Goal: Task Accomplishment & Management: Use online tool/utility

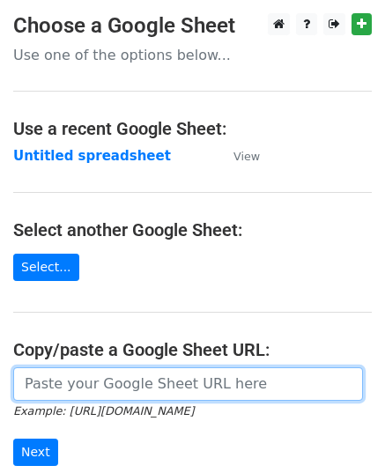
drag, startPoint x: 0, startPoint y: 0, endPoint x: 118, endPoint y: 381, distance: 398.7
click at [118, 381] on input "url" at bounding box center [188, 384] width 350 height 33
paste input "https://docs.google.com/spreadsheets/d/1Bm-NfRpazDNUZFe9knUmrKy7oIDstpINBfCTeEb…"
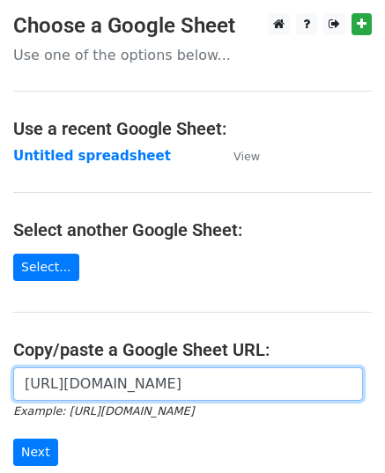
scroll to position [0, 392]
type input "https://docs.google.com/spreadsheets/d/1Bm-NfRpazDNUZFe9knUmrKy7oIDstpINBfCTeEb…"
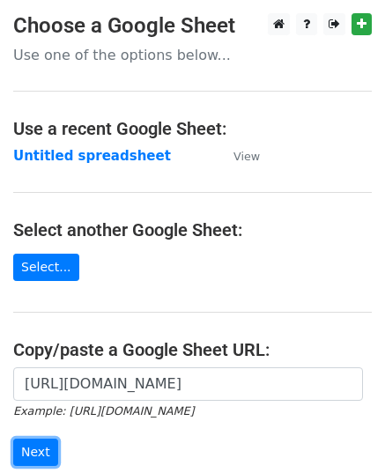
scroll to position [0, 0]
click at [39, 447] on input "Next" at bounding box center [35, 452] width 45 height 27
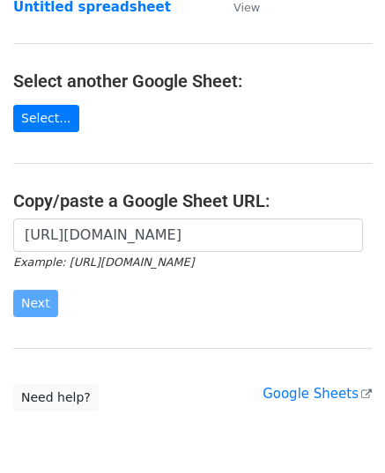
scroll to position [224, 0]
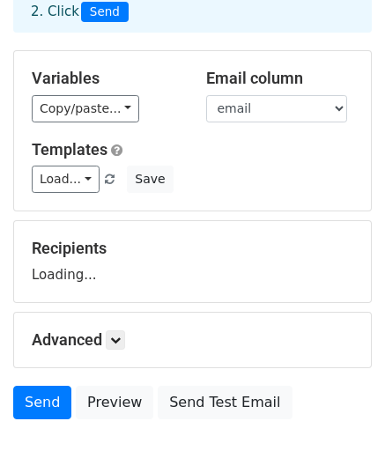
scroll to position [207, 0]
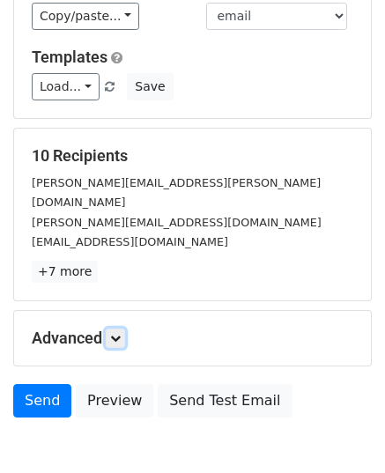
click at [121, 333] on icon at bounding box center [115, 338] width 11 height 11
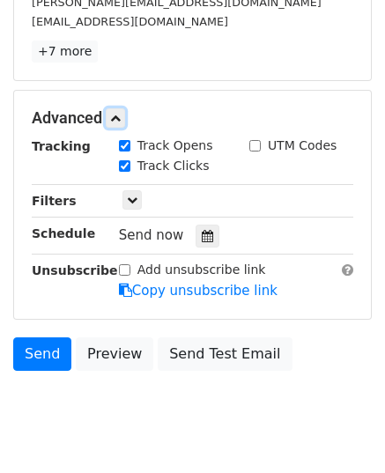
scroll to position [443, 0]
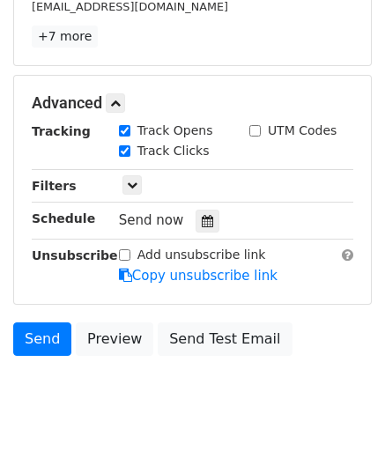
click at [205, 210] on div at bounding box center [208, 221] width 24 height 23
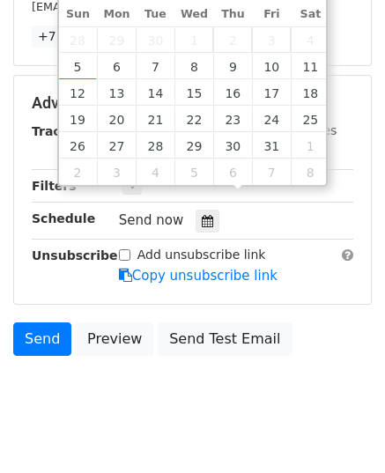
type input "2025-10-07 12:00"
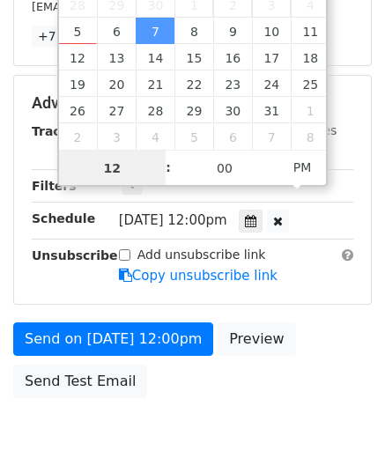
type input "9"
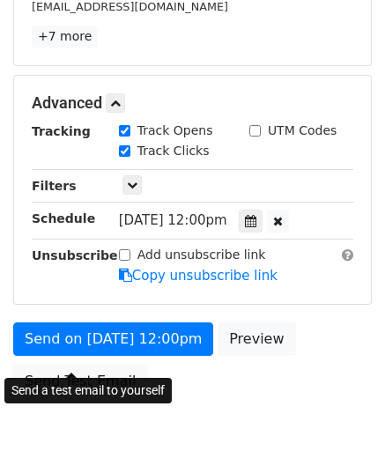
type input "2025-10-07 21:00"
click at [107, 365] on link "Send Test Email" at bounding box center [80, 381] width 134 height 33
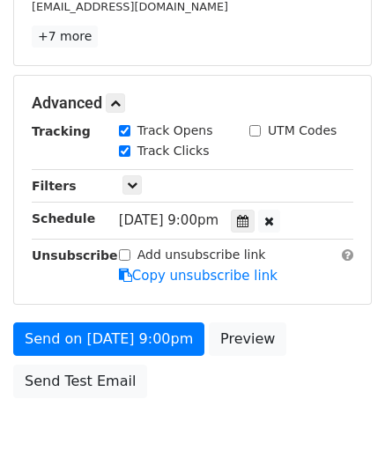
click at [207, 268] on link "Copy unsubscribe link" at bounding box center [198, 276] width 159 height 16
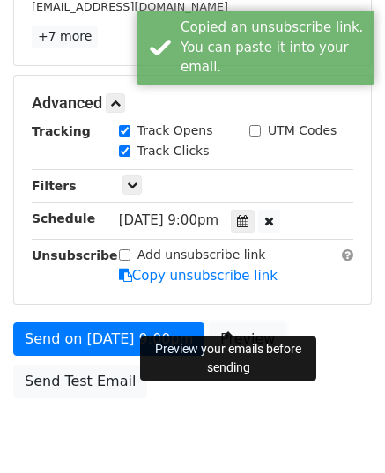
click at [224, 323] on link "Preview" at bounding box center [248, 339] width 78 height 33
click at [213, 323] on link "Preview" at bounding box center [248, 339] width 78 height 33
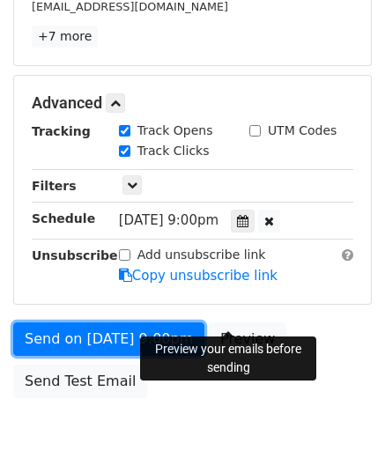
click at [56, 324] on link "Send on Oct 7 at 9:00pm" at bounding box center [108, 339] width 191 height 33
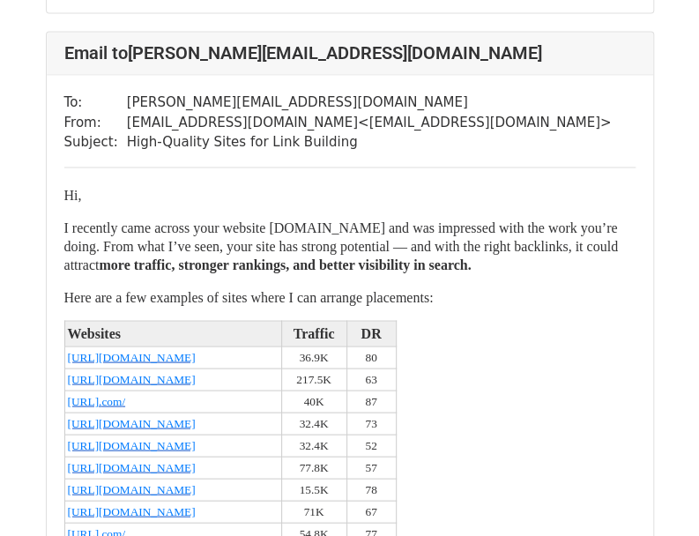
scroll to position [881, 0]
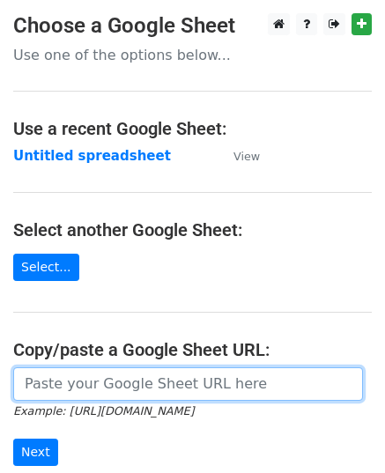
click at [134, 385] on input "url" at bounding box center [188, 384] width 350 height 33
paste input "https://docs.google.com/spreadsheets/d/1CQQVGNgXEIGCzit7tNI_l9JiFrKH3-DL2bKbYzt…"
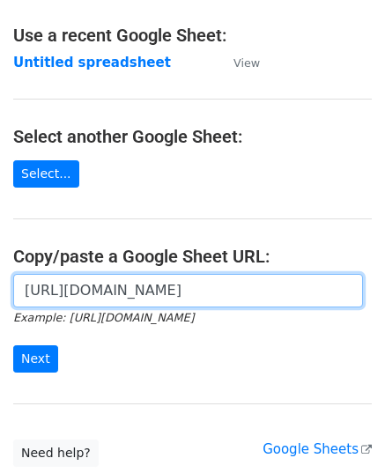
scroll to position [176, 0]
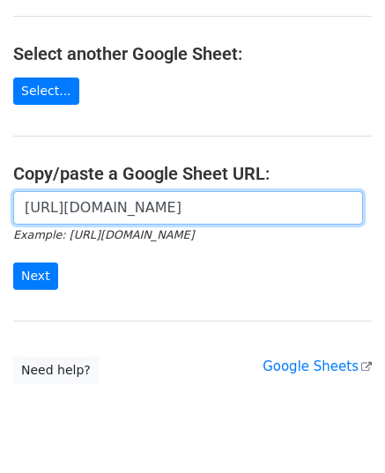
type input "https://docs.google.com/spreadsheets/d/1CQQVGNgXEIGCzit7tNI_l9JiFrKH3-DL2bKbYzt…"
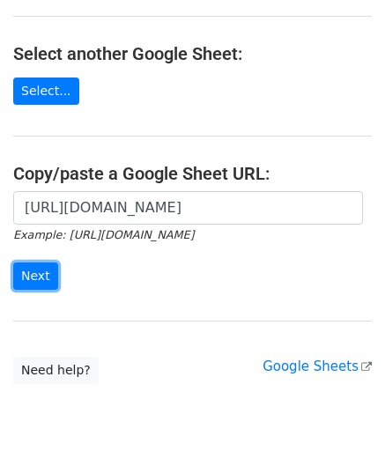
scroll to position [0, 0]
click at [48, 275] on input "Next" at bounding box center [35, 276] width 45 height 27
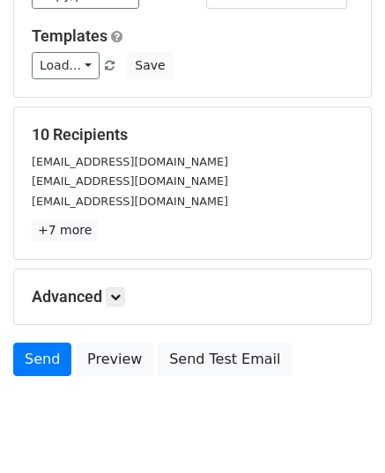
scroll to position [264, 0]
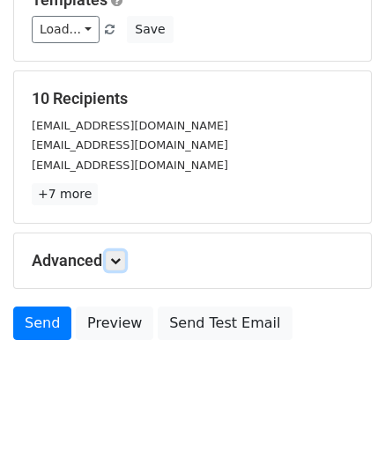
click at [120, 264] on icon at bounding box center [115, 261] width 11 height 11
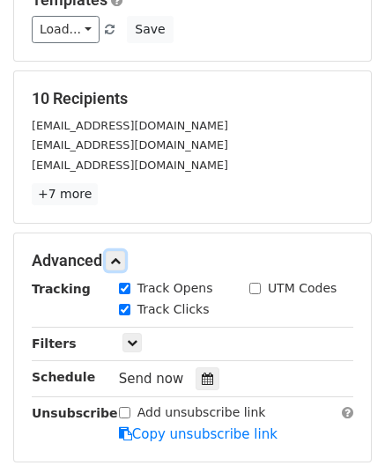
scroll to position [450, 0]
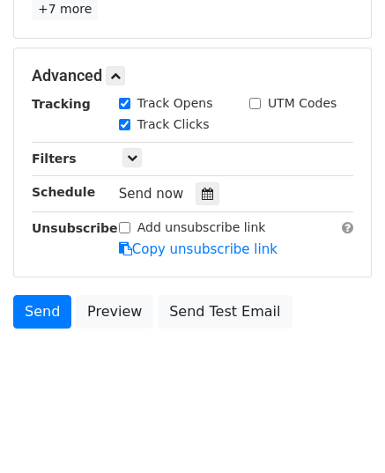
click at [205, 197] on div at bounding box center [208, 193] width 24 height 23
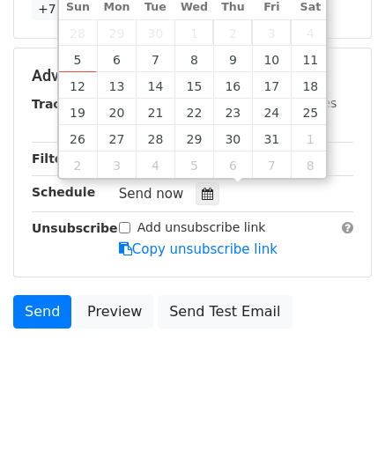
type input "2025-10-08 12:00"
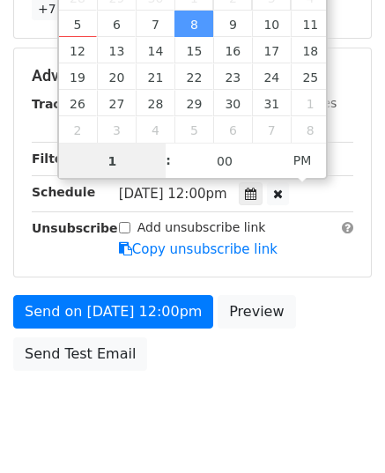
type input "10"
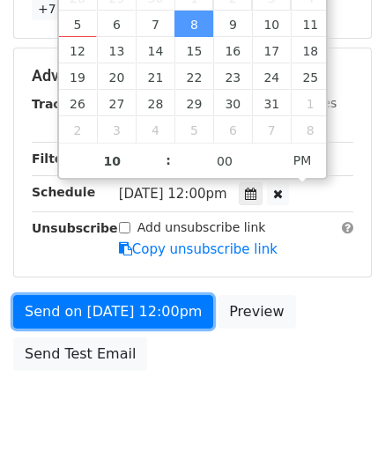
type input "2025-10-08 22:00"
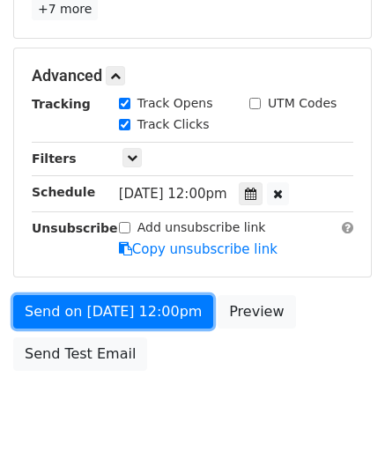
click at [105, 311] on link "Send on Oct 8 at 12:00pm" at bounding box center [113, 311] width 200 height 33
click at [105, 311] on link "Send on Oct 8 at 10:00pm" at bounding box center [113, 311] width 200 height 33
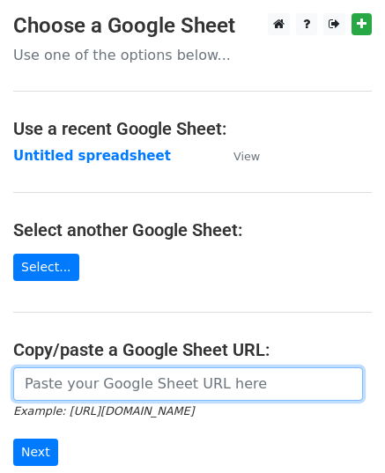
click at [132, 378] on input "url" at bounding box center [188, 384] width 350 height 33
paste input "https://docs.google.com/spreadsheets/d/1PyfenhpRvRAmsZGbWWXGnWhCvPgFFUQIeEvV9dA…"
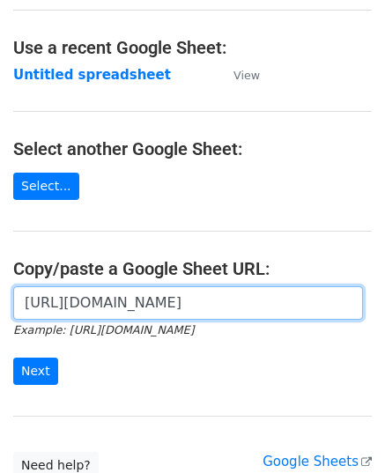
scroll to position [224, 0]
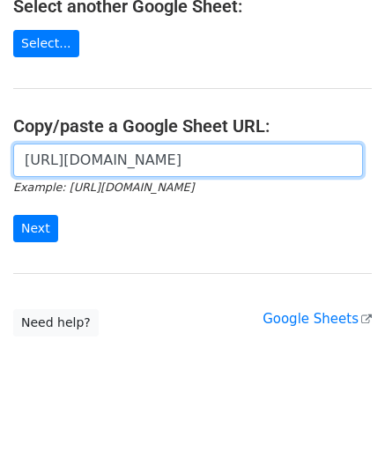
type input "https://docs.google.com/spreadsheets/d/1PyfenhpRvRAmsZGbWWXGnWhCvPgFFUQIeEvV9dA…"
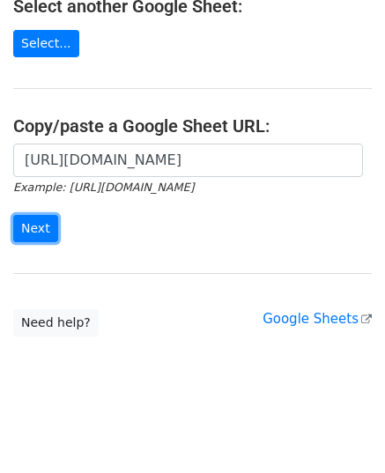
click at [33, 225] on input "Next" at bounding box center [35, 228] width 45 height 27
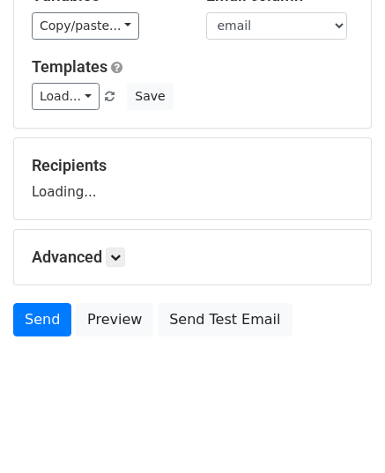
scroll to position [207, 0]
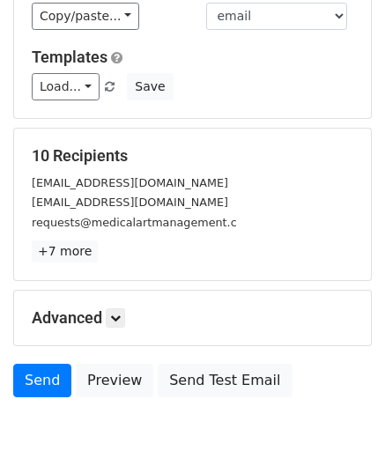
click at [116, 246] on p "+7 more" at bounding box center [193, 252] width 322 height 22
click at [119, 309] on link at bounding box center [115, 318] width 19 height 19
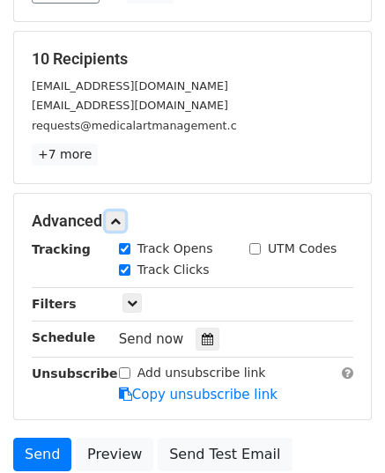
scroll to position [448, 0]
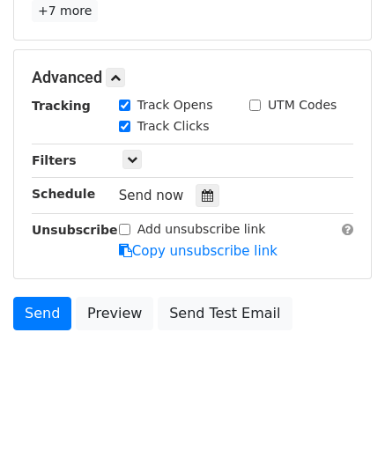
click at [202, 196] on icon at bounding box center [207, 196] width 11 height 12
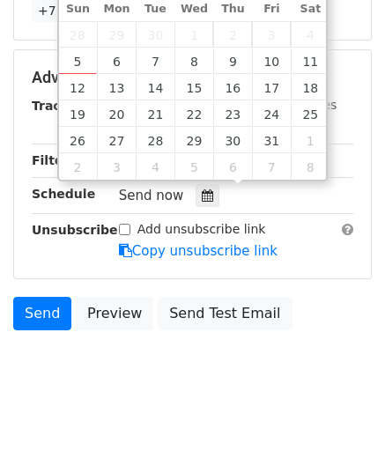
type input "[DATE] 12:00"
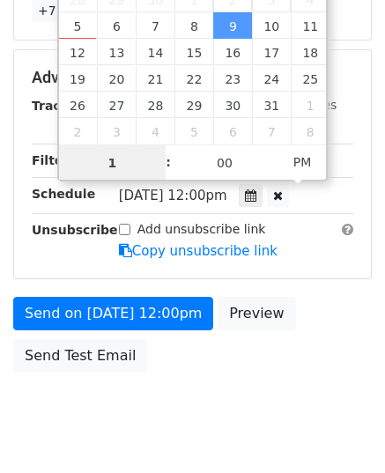
type input "11"
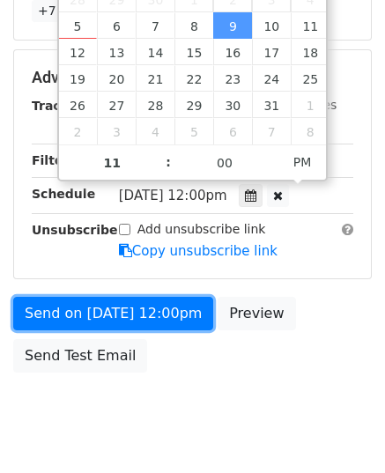
type input "2025-10-09 23:00"
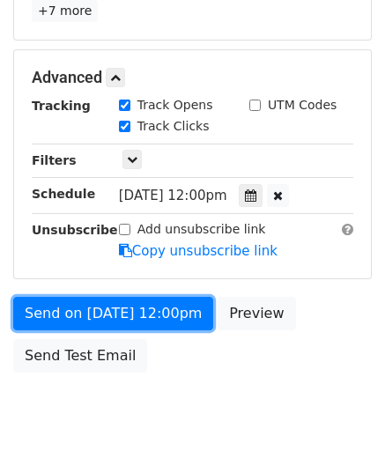
click at [76, 315] on link "Send on Oct 9 at 12:00pm" at bounding box center [113, 313] width 200 height 33
click at [76, 315] on link "Send on Oct 9 at 11:00pm" at bounding box center [113, 313] width 200 height 33
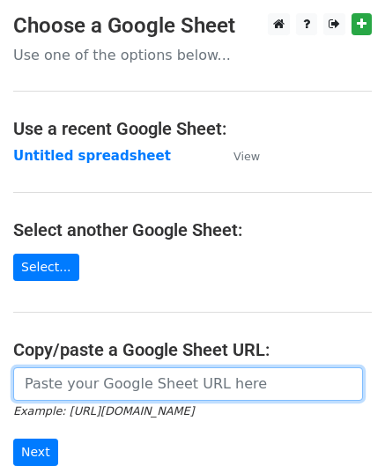
click at [85, 398] on input "url" at bounding box center [188, 384] width 350 height 33
paste input "[URL][DOMAIN_NAME]"
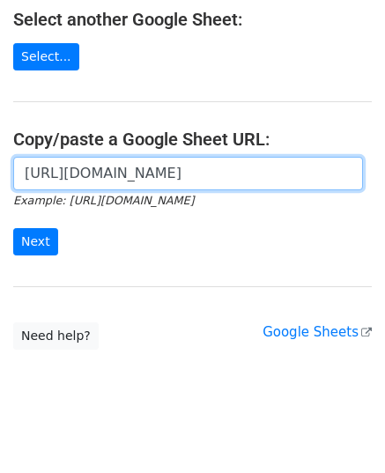
scroll to position [224, 0]
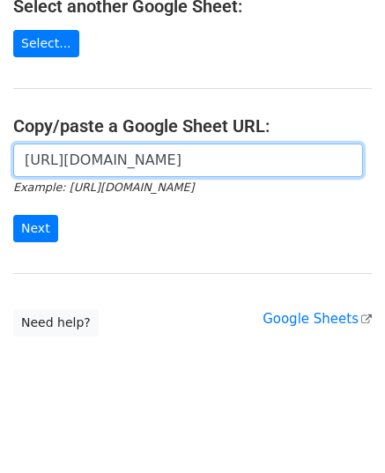
type input "[URL][DOMAIN_NAME]"
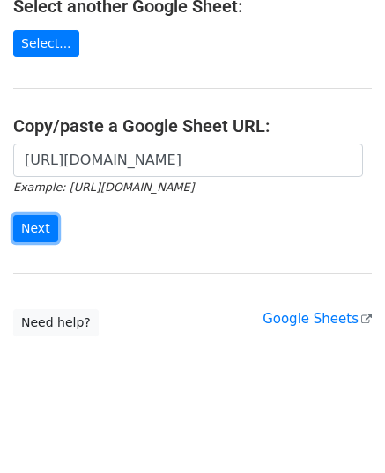
click at [14, 221] on input "Next" at bounding box center [35, 228] width 45 height 27
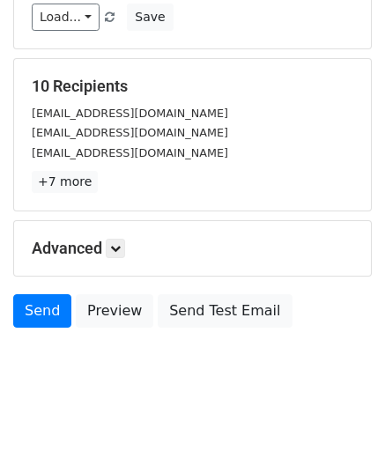
scroll to position [278, 0]
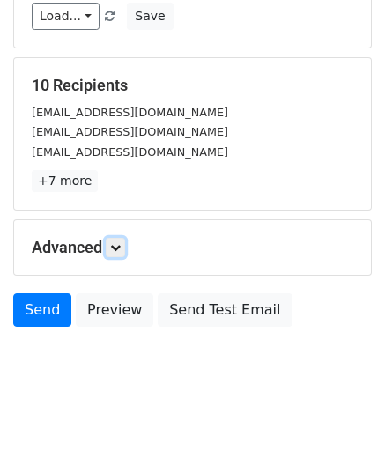
click at [116, 248] on icon at bounding box center [115, 247] width 11 height 11
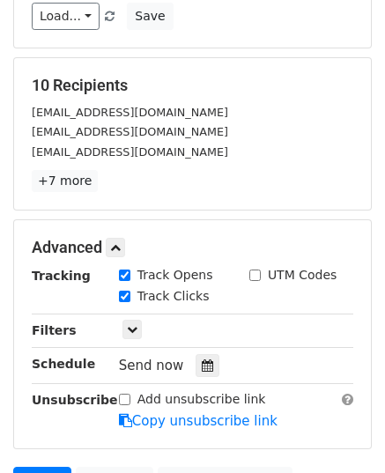
click at [202, 361] on icon at bounding box center [207, 366] width 11 height 12
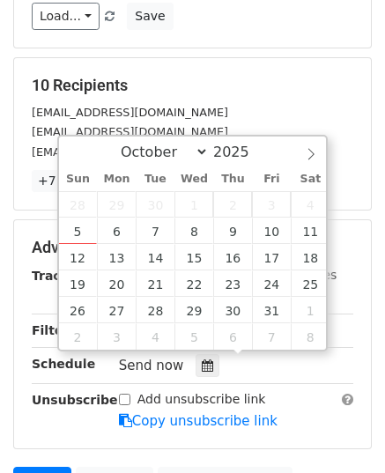
type input "[DATE] 12:00"
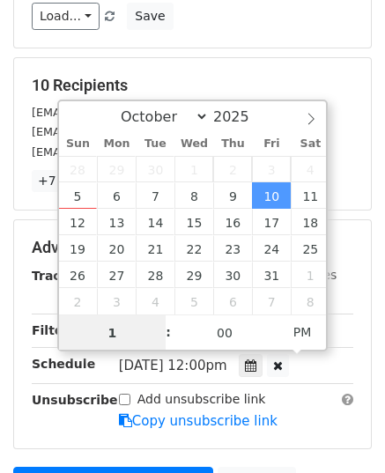
type input "10"
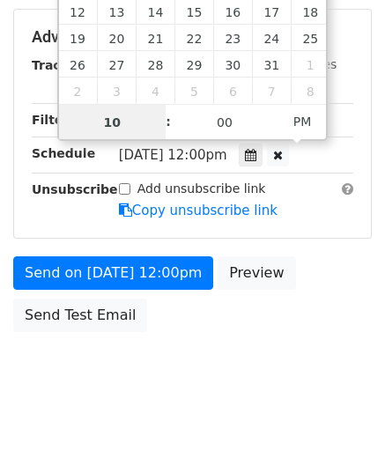
scroll to position [491, 0]
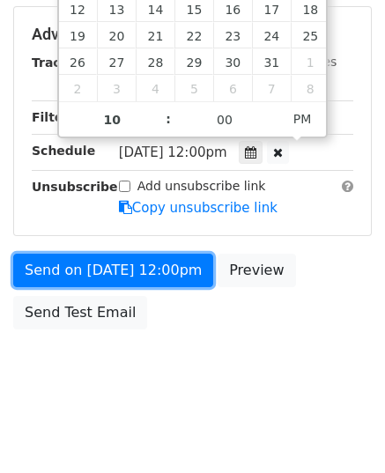
type input "[DATE] 22:00"
click at [101, 272] on link "Send on [DATE] 12:00pm" at bounding box center [113, 270] width 200 height 33
